Goal: Contribute content

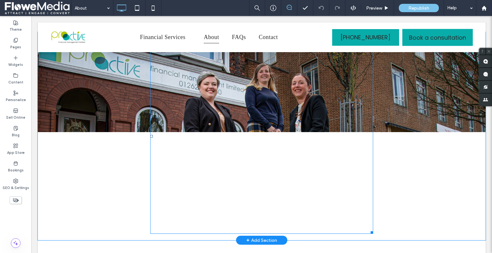
scroll to position [224, 0]
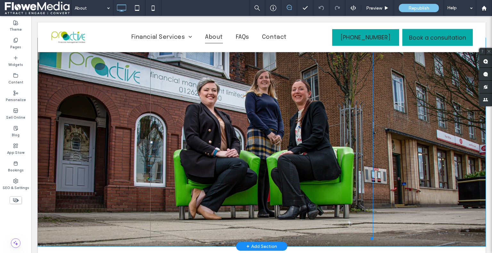
click at [213, 142] on div at bounding box center [261, 142] width 223 height 195
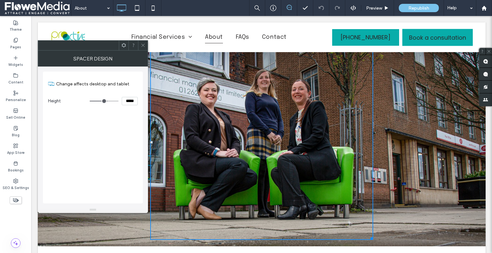
click at [141, 44] on icon at bounding box center [143, 45] width 5 height 5
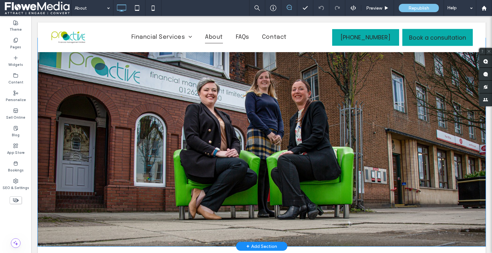
click at [102, 110] on div "Click To Paste" at bounding box center [262, 142] width 384 height 195
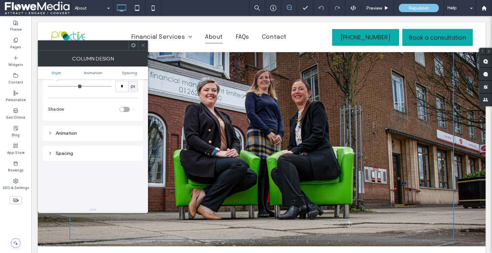
scroll to position [86, 0]
click at [142, 43] on icon at bounding box center [143, 45] width 5 height 5
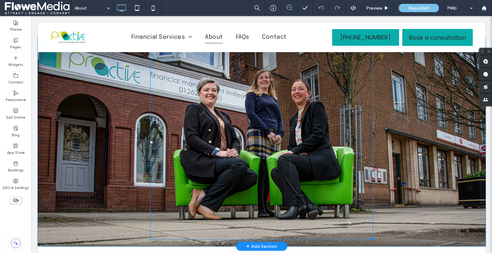
click at [297, 118] on div at bounding box center [261, 142] width 223 height 195
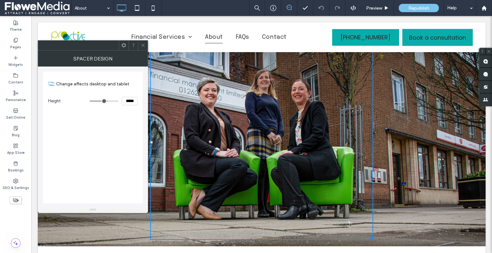
click at [122, 49] on span at bounding box center [123, 46] width 5 height 10
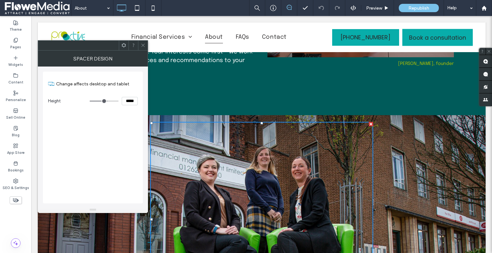
scroll to position [128, 0]
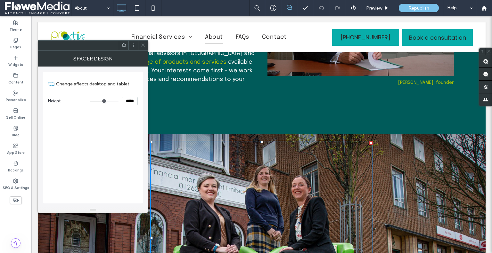
click at [143, 41] on span at bounding box center [143, 46] width 5 height 10
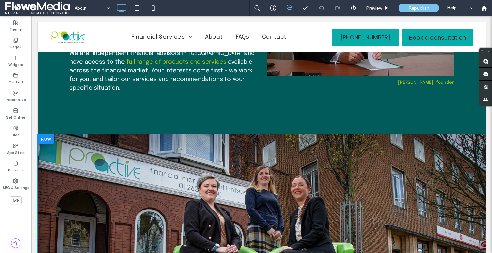
click at [382, 181] on div "Click To Paste" at bounding box center [262, 238] width 384 height 195
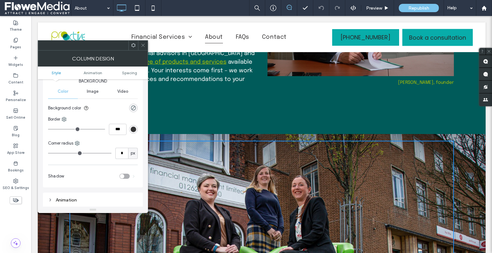
scroll to position [0, 0]
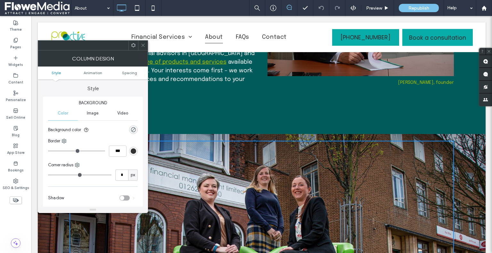
click at [92, 113] on span "Image" at bounding box center [93, 113] width 12 height 5
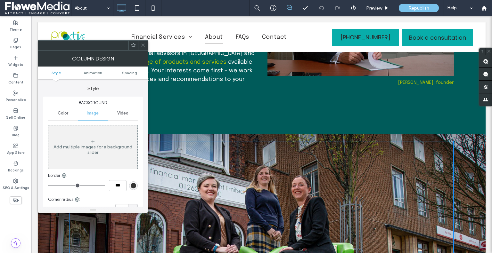
click at [91, 113] on span "Image" at bounding box center [93, 113] width 12 height 5
click at [143, 44] on icon at bounding box center [143, 45] width 5 height 5
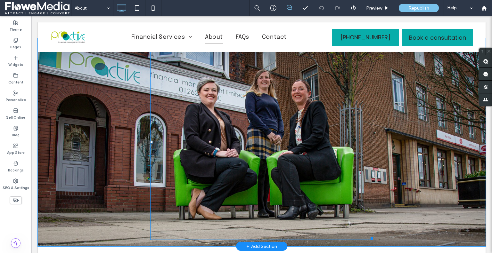
scroll to position [192, 0]
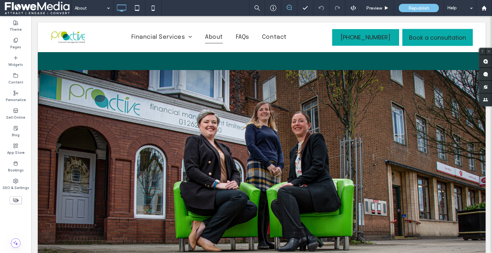
click at [288, 7] on icon at bounding box center [289, 7] width 5 height 5
click at [289, 5] on use at bounding box center [289, 7] width 5 height 5
click at [483, 59] on use at bounding box center [485, 61] width 5 height 5
click at [209, 125] on div at bounding box center [261, 174] width 223 height 195
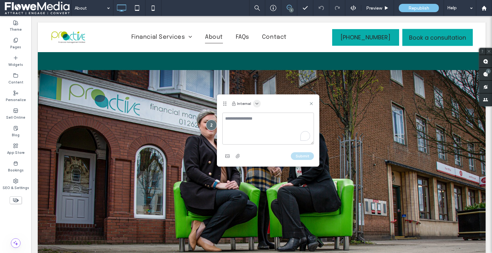
click at [259, 101] on span "button" at bounding box center [257, 104] width 8 height 8
click at [263, 115] on div "Public - visible to clients & team" at bounding box center [287, 119] width 73 height 12
click at [240, 120] on textarea "To enrich screen reader interactions, please activate Accessibility in Grammarl…" at bounding box center [268, 129] width 92 height 32
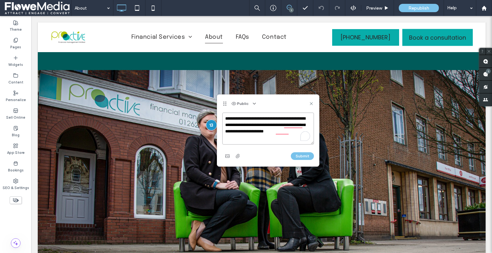
drag, startPoint x: 292, startPoint y: 133, endPoint x: 220, endPoint y: 112, distance: 75.0
click at [220, 112] on div "**********" at bounding box center [268, 131] width 102 height 72
type textarea "**********"
click at [299, 154] on button "Submit" at bounding box center [302, 157] width 23 height 8
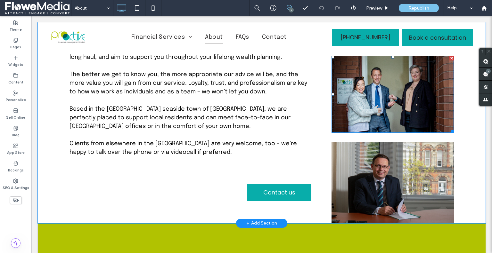
scroll to position [481, 0]
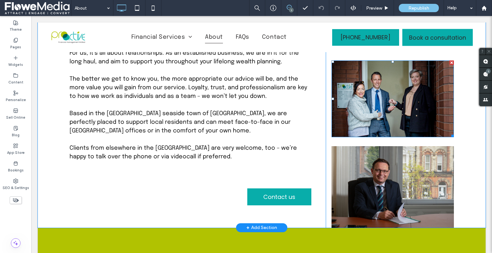
click at [410, 107] on img at bounding box center [393, 99] width 122 height 77
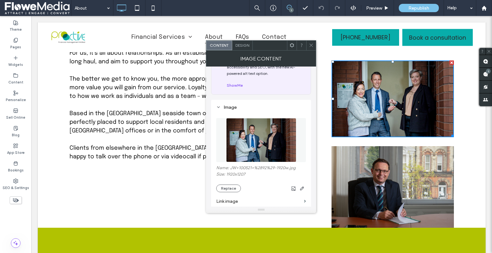
scroll to position [32, 0]
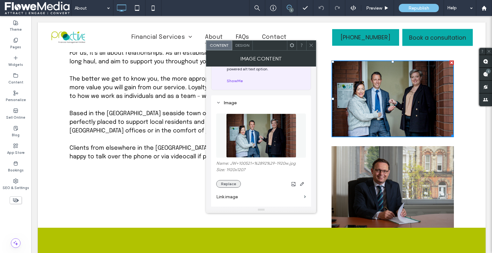
click at [233, 183] on button "Replace" at bounding box center [228, 184] width 25 height 8
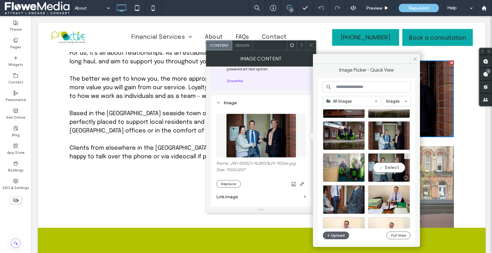
scroll to position [377, 0]
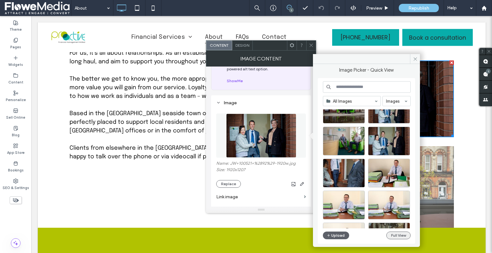
click at [393, 235] on button "Full View" at bounding box center [398, 236] width 24 height 8
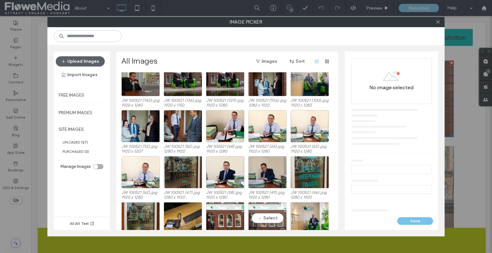
scroll to position [142, 0]
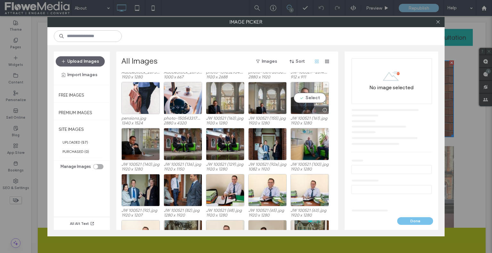
click at [309, 96] on div "Select" at bounding box center [310, 98] width 38 height 32
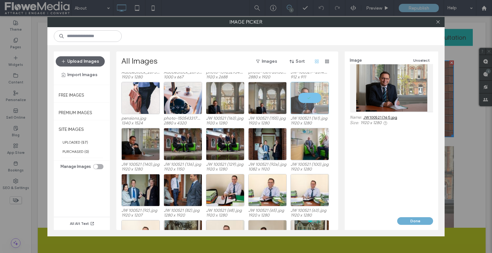
click at [419, 219] on button "Done" at bounding box center [415, 222] width 36 height 8
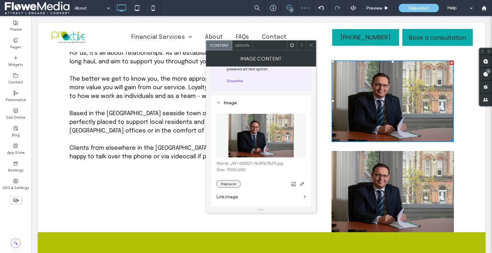
click at [227, 183] on button "Replace" at bounding box center [228, 184] width 25 height 8
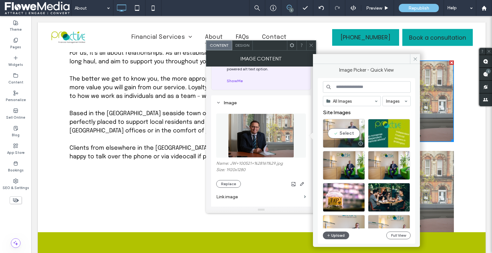
click at [347, 132] on div "Select" at bounding box center [344, 133] width 42 height 29
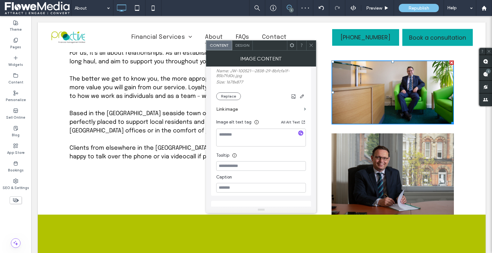
scroll to position [128, 0]
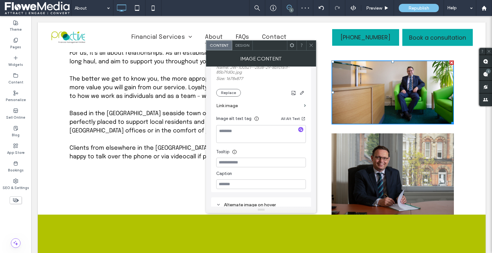
click at [313, 42] on span at bounding box center [311, 46] width 5 height 10
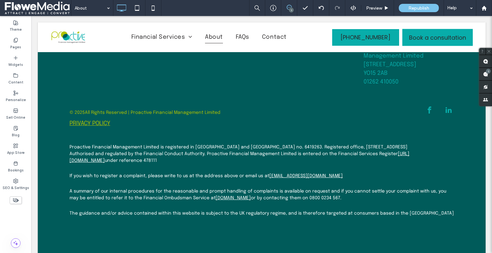
scroll to position [945, 0]
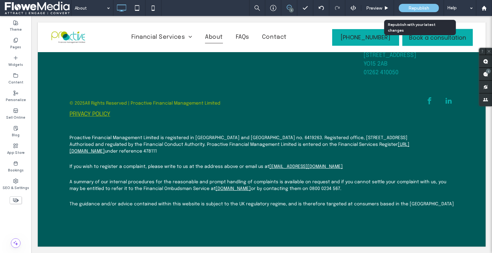
click at [428, 5] on div "Republish" at bounding box center [419, 8] width 40 height 8
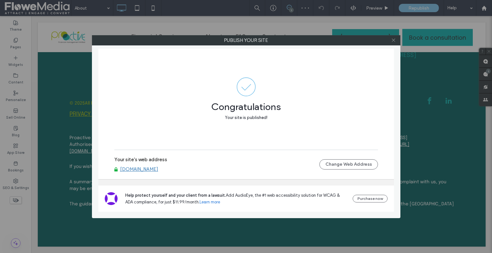
click at [394, 41] on use at bounding box center [393, 40] width 3 height 3
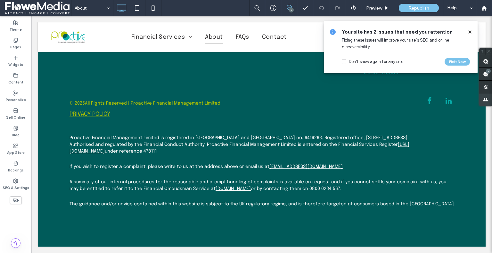
click at [484, 98] on span at bounding box center [485, 100] width 13 height 13
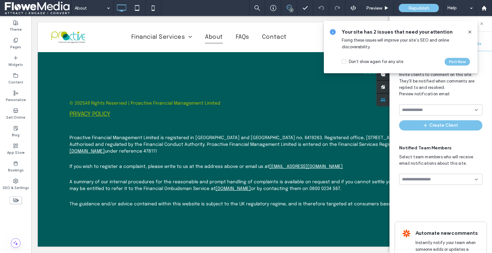
click at [422, 174] on div at bounding box center [440, 179] width 83 height 11
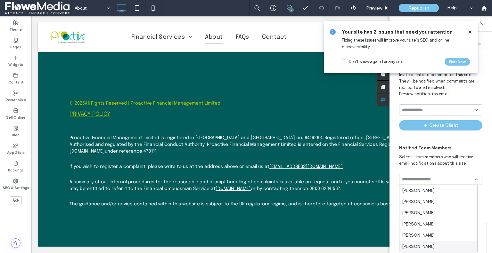
click at [410, 246] on span "Jonathan Young" at bounding box center [418, 246] width 33 height 6
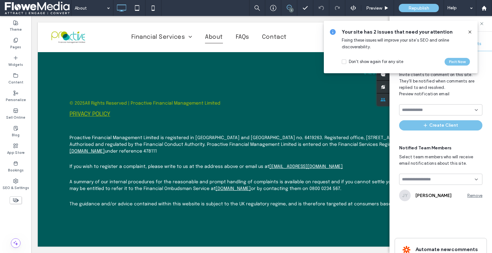
click at [467, 30] on icon at bounding box center [469, 31] width 5 height 5
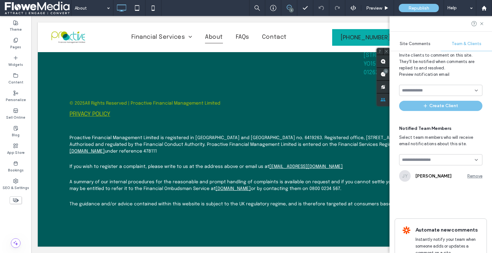
scroll to position [55, 0]
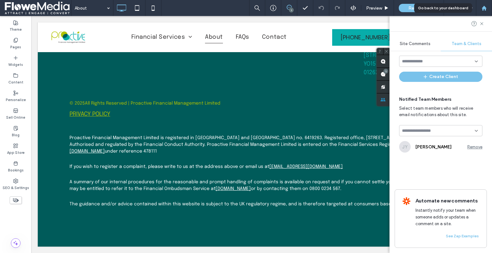
click at [482, 8] on use at bounding box center [484, 7] width 5 height 5
